Goal: Transaction & Acquisition: Purchase product/service

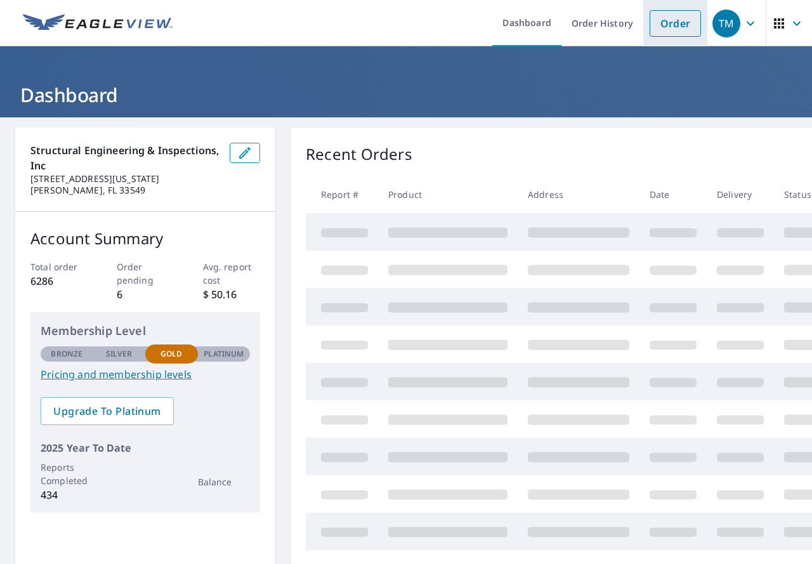
click at [664, 36] on link "Order" at bounding box center [675, 23] width 51 height 27
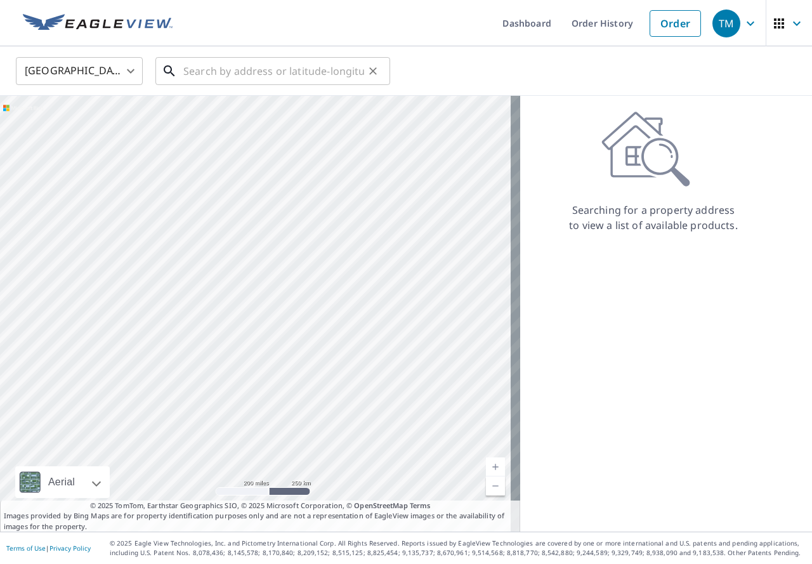
click at [263, 75] on input "text" at bounding box center [273, 71] width 181 height 36
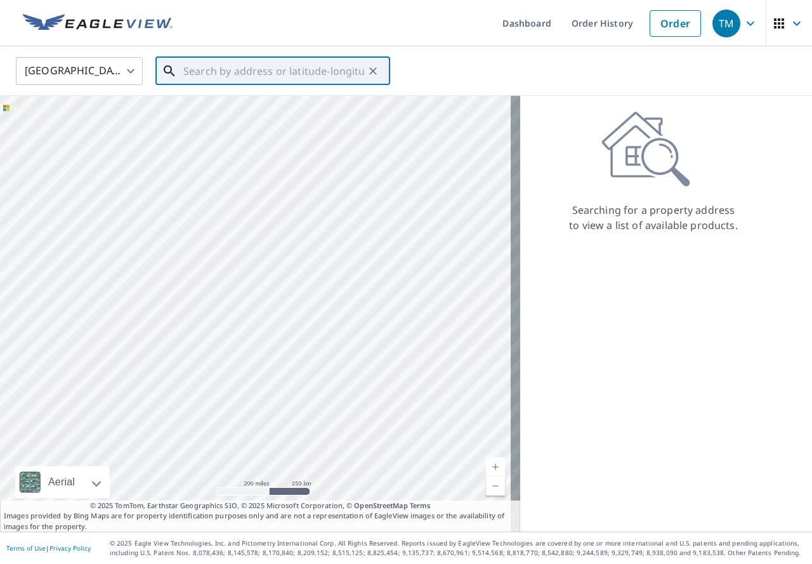
paste input "[DATE] Azul [GEOGRAPHIC_DATA][PERSON_NAME]"
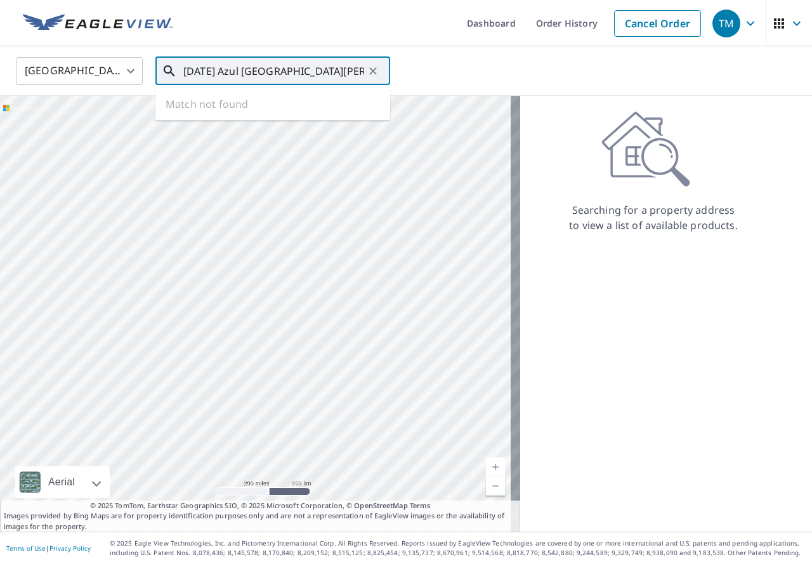
scroll to position [0, 13]
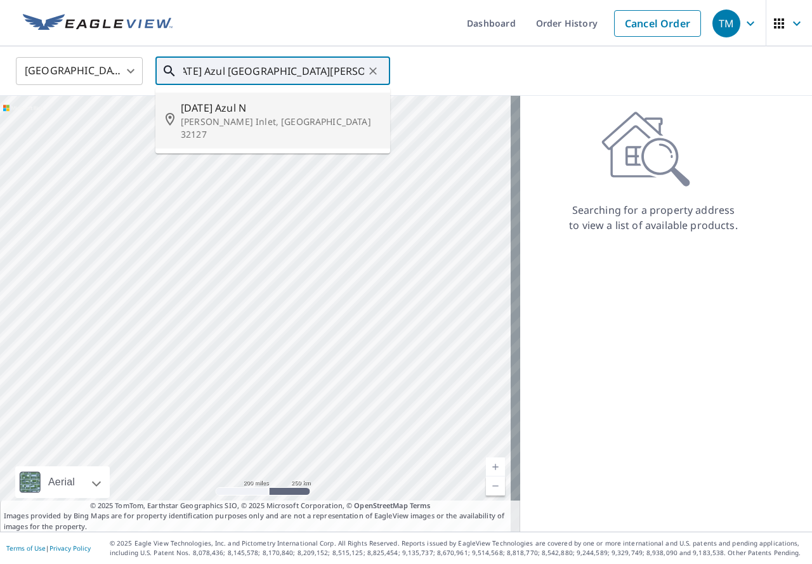
click at [263, 107] on span "[DATE] Azul N" at bounding box center [280, 107] width 199 height 15
type input "[DATE] Azul N [PERSON_NAME] Inlet, [GEOGRAPHIC_DATA]"
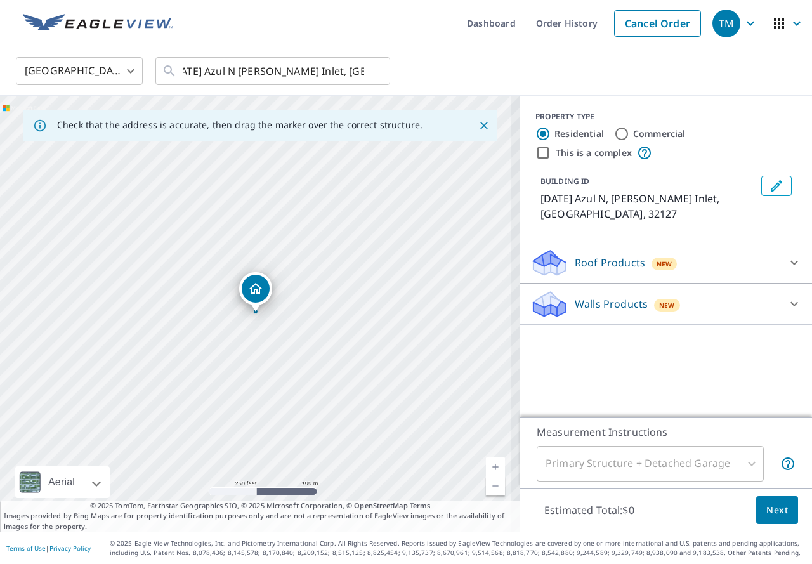
scroll to position [0, 0]
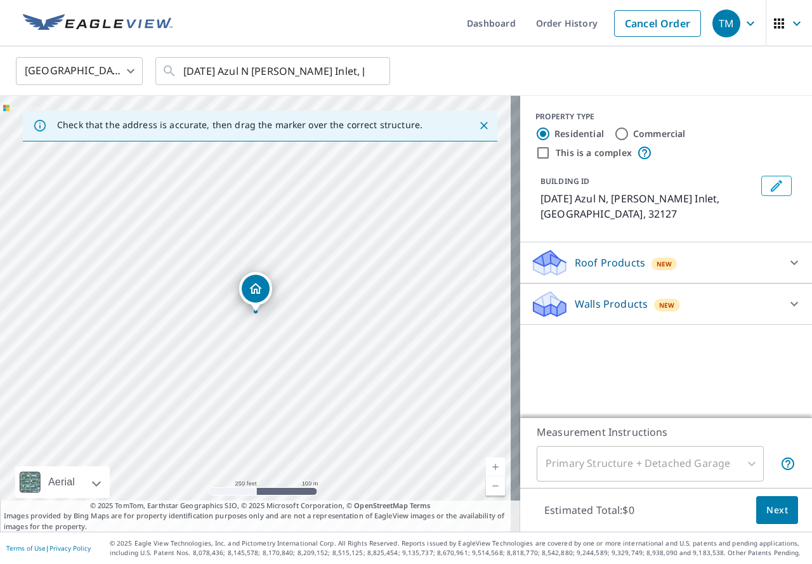
click at [605, 255] on p "Roof Products" at bounding box center [610, 262] width 70 height 15
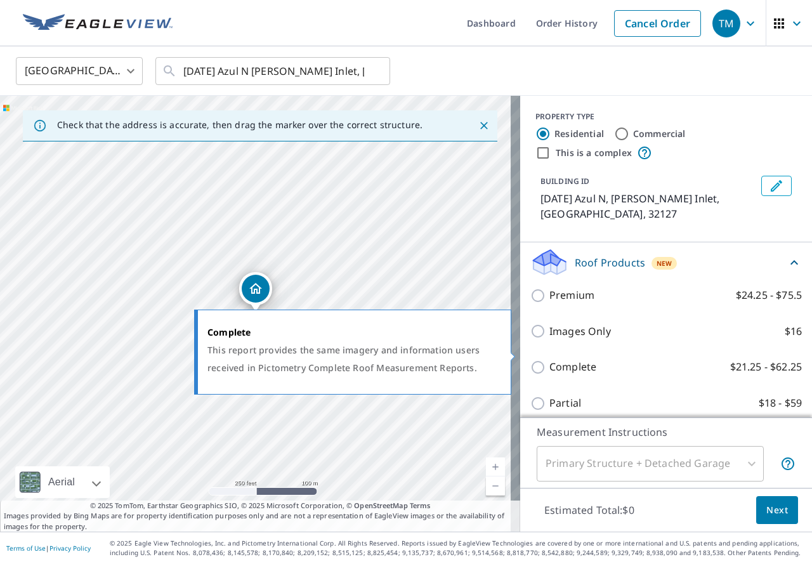
drag, startPoint x: 581, startPoint y: 352, endPoint x: 587, endPoint y: 370, distance: 18.9
click at [584, 359] on p "Complete" at bounding box center [572, 367] width 47 height 16
click at [549, 360] on input "Complete $21.25 - $62.25" at bounding box center [539, 367] width 19 height 15
checkbox input "true"
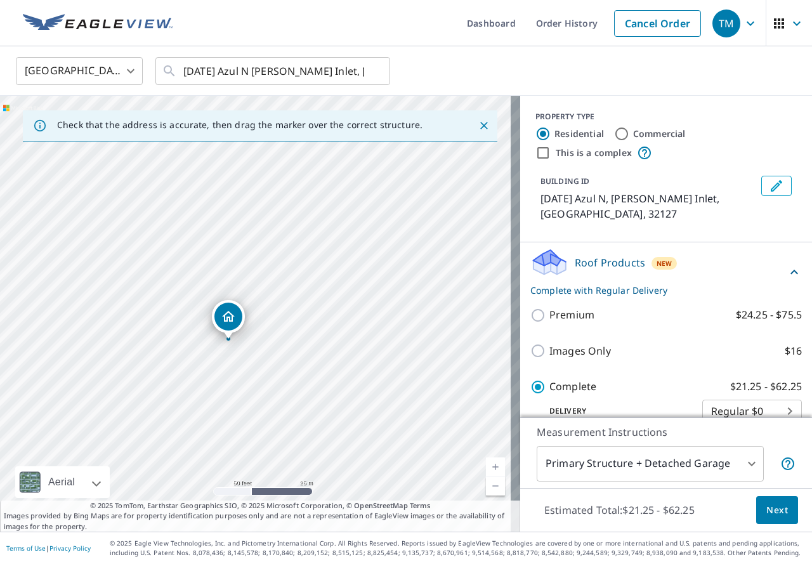
drag, startPoint x: 228, startPoint y: 292, endPoint x: 229, endPoint y: 317, distance: 24.7
click at [769, 517] on span "Next" at bounding box center [777, 510] width 22 height 16
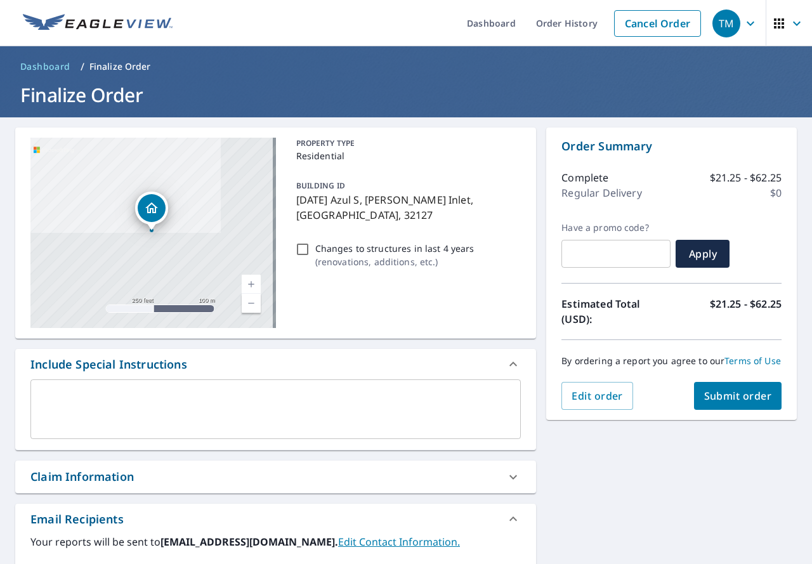
click at [728, 403] on span "Submit order" at bounding box center [738, 396] width 68 height 14
